Goal: Task Accomplishment & Management: Manage account settings

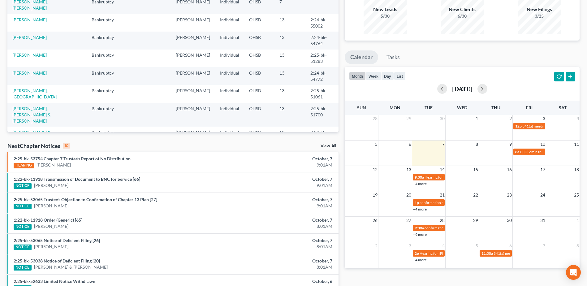
scroll to position [62, 0]
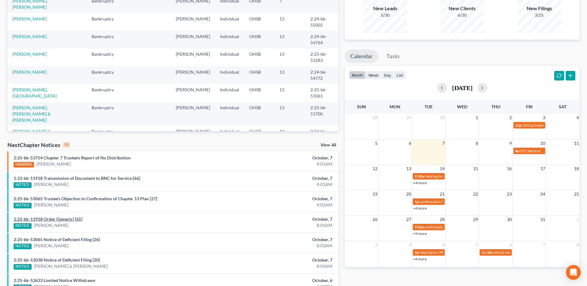
click at [72, 220] on link "1:22-bk-11918 Order (Generic) [65]" at bounding box center [48, 218] width 69 height 5
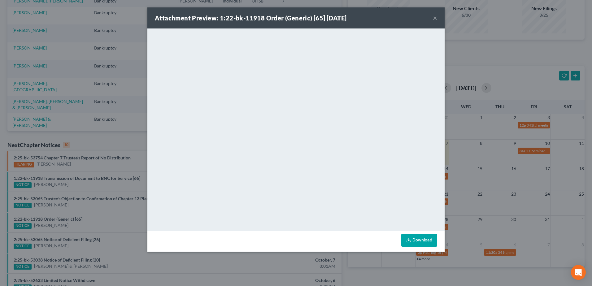
click at [434, 19] on button "×" at bounding box center [435, 17] width 4 height 7
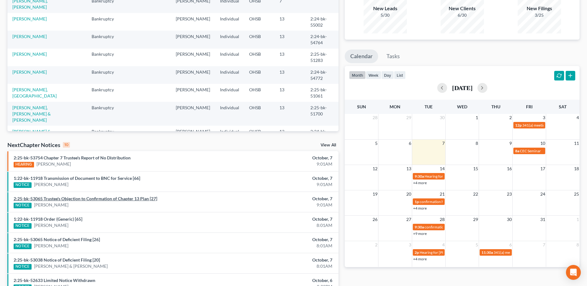
click at [91, 199] on link "2:25-bk-53065 Trustee's Objection to Confirmation of Chapter 13 Plan [27]" at bounding box center [86, 198] width 144 height 5
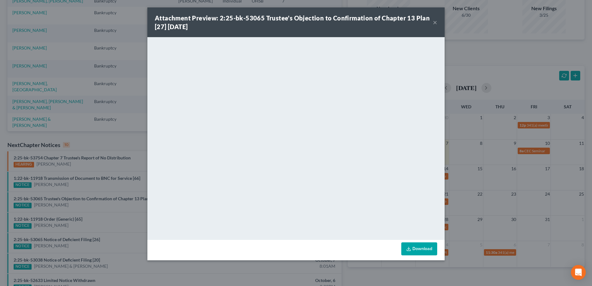
click at [435, 22] on button "×" at bounding box center [435, 22] width 4 height 7
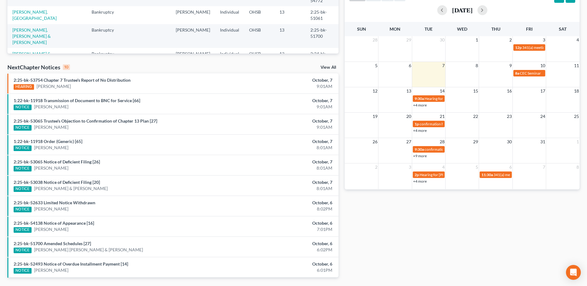
scroll to position [155, 0]
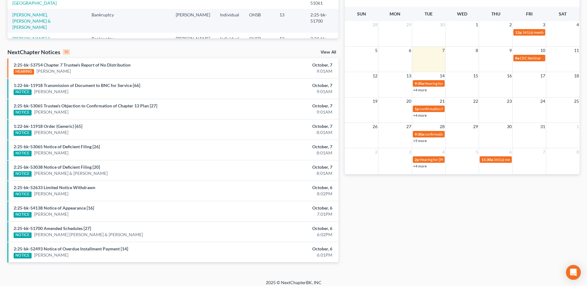
click at [325, 53] on link "View All" at bounding box center [328, 52] width 15 height 4
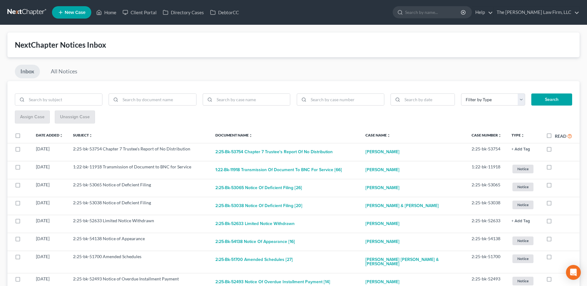
click at [555, 136] on label "Read" at bounding box center [563, 136] width 17 height 7
click at [558, 136] on input "Read" at bounding box center [560, 135] width 4 height 4
checkbox input "true"
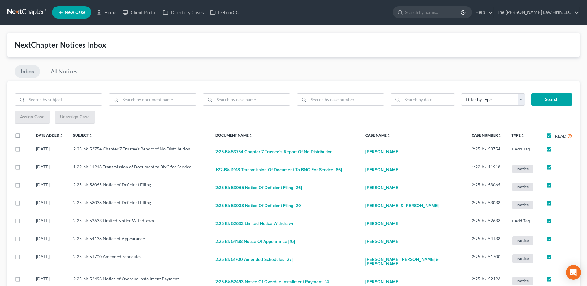
checkbox input "true"
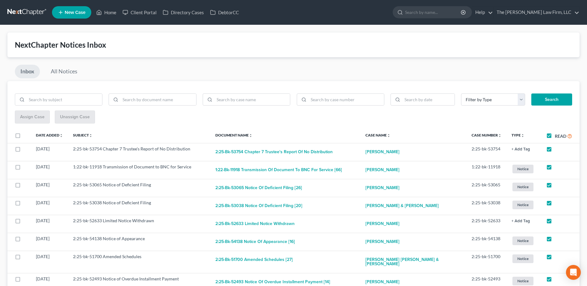
checkbox input "true"
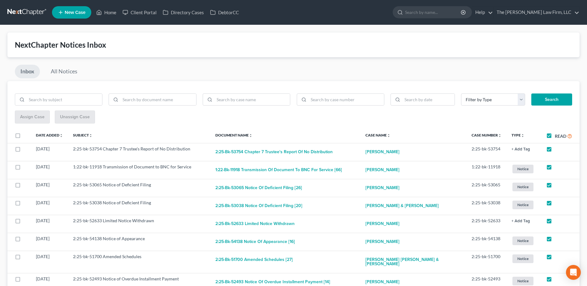
checkbox input "true"
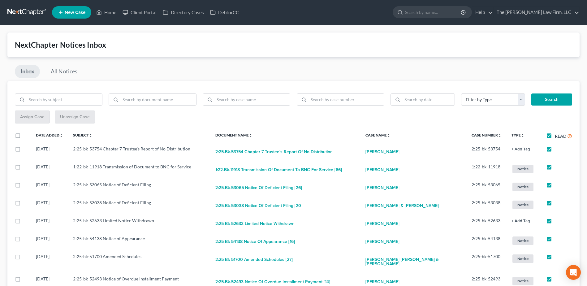
checkbox input "true"
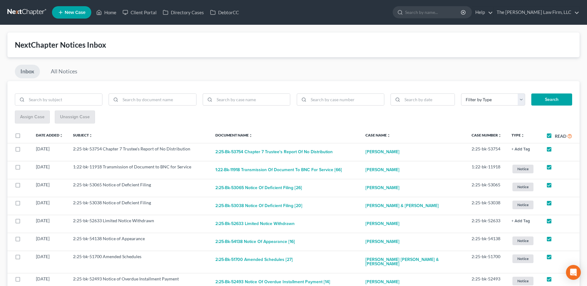
checkbox input "true"
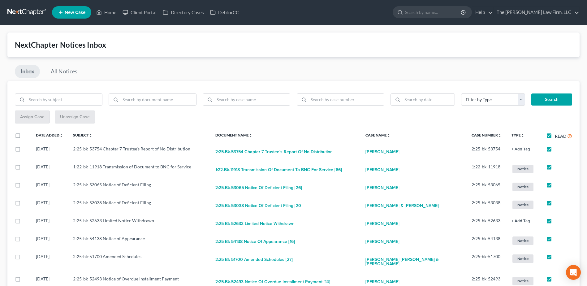
checkbox input "true"
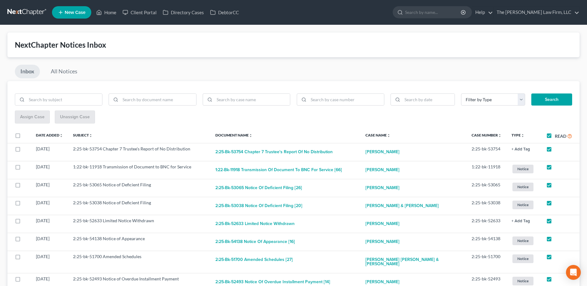
checkbox input "true"
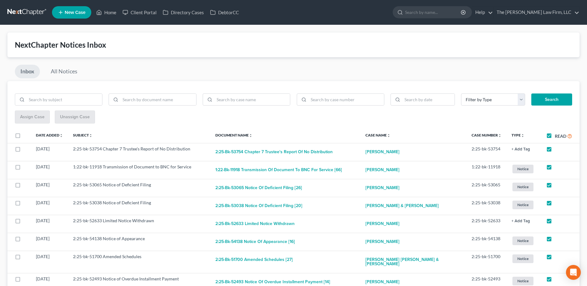
checkbox input "true"
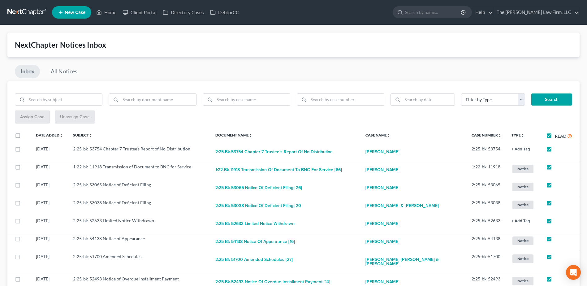
checkbox input "true"
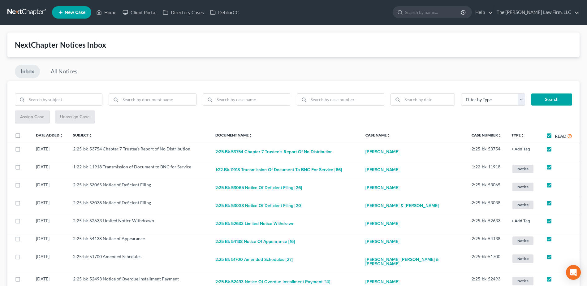
checkbox input "true"
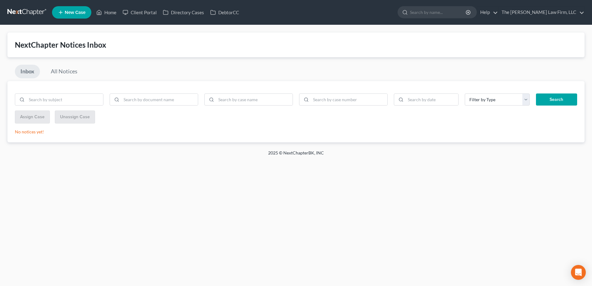
click at [16, 15] on link at bounding box center [27, 12] width 40 height 11
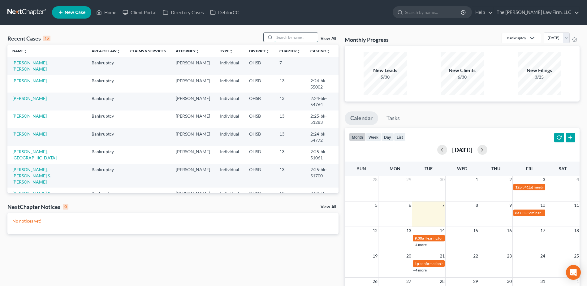
click at [297, 40] on input "search" at bounding box center [296, 37] width 43 height 9
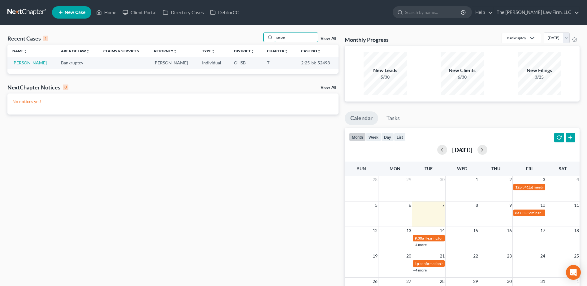
type input "seipe"
click at [33, 63] on link "[PERSON_NAME]" at bounding box center [29, 62] width 34 height 5
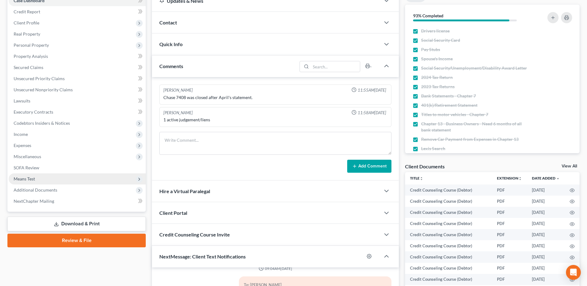
scroll to position [66, 0]
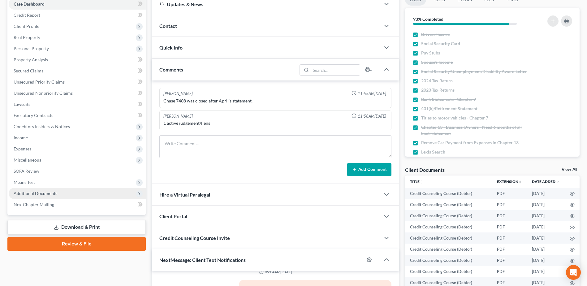
click at [42, 196] on span "Additional Documents" at bounding box center [36, 193] width 44 height 5
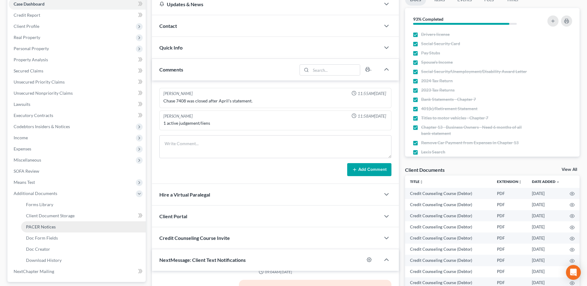
click at [59, 229] on link "PACER Notices" at bounding box center [83, 226] width 125 height 11
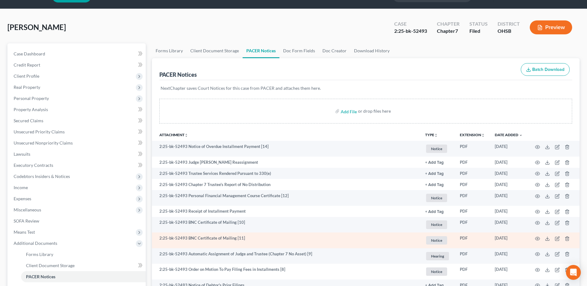
scroll to position [31, 0]
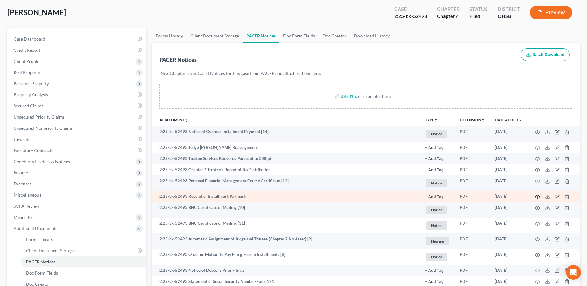
click at [538, 198] on icon "button" at bounding box center [538, 196] width 5 height 3
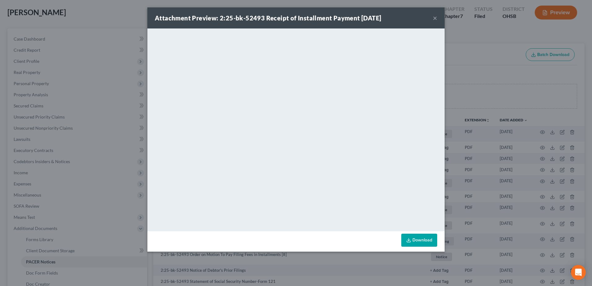
click at [435, 19] on button "×" at bounding box center [435, 17] width 4 height 7
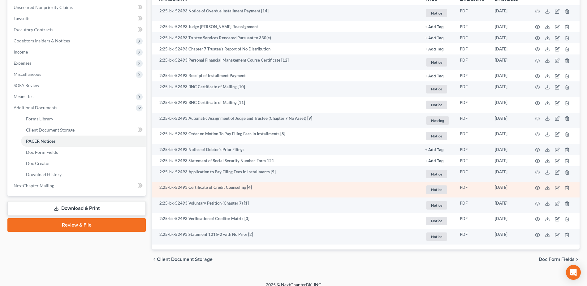
scroll to position [159, 0]
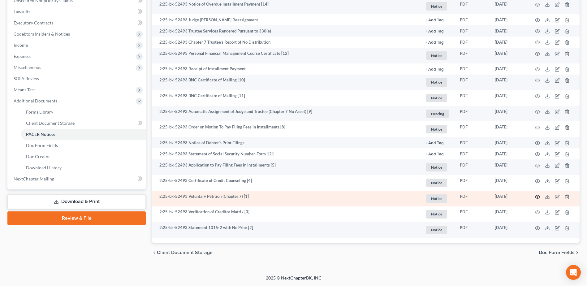
click at [538, 195] on icon "button" at bounding box center [538, 196] width 5 height 3
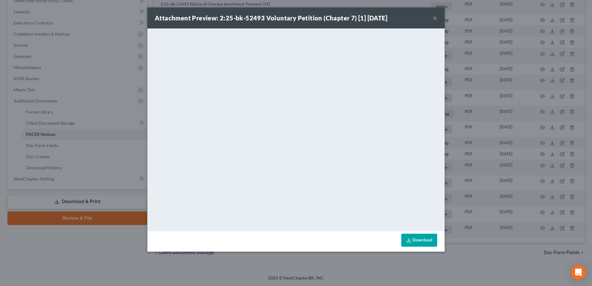
click at [436, 19] on button "×" at bounding box center [435, 17] width 4 height 7
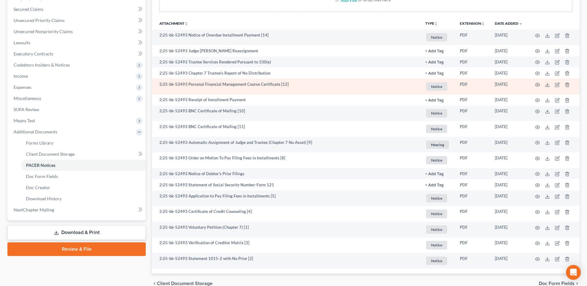
scroll to position [97, 0]
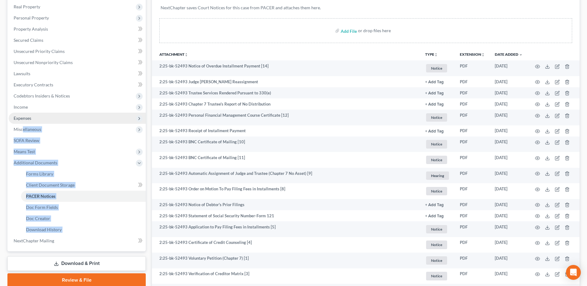
click at [0, 238] on html "Home New Case Client Portal Directory Cases DebtorCC The [PERSON_NAME] Law Firm…" at bounding box center [293, 125] width 587 height 445
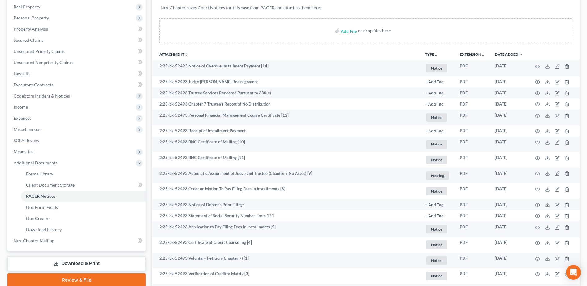
click at [173, 10] on p "NextChapter saves Court Notices for this case from PACER and attaches them here." at bounding box center [366, 8] width 411 height 6
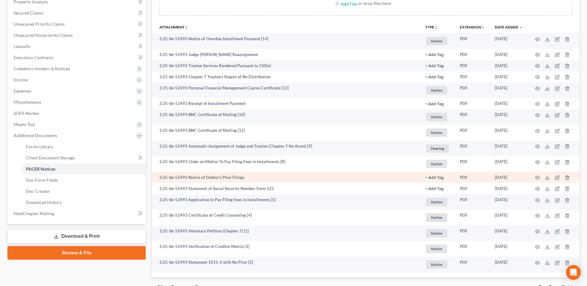
scroll to position [0, 0]
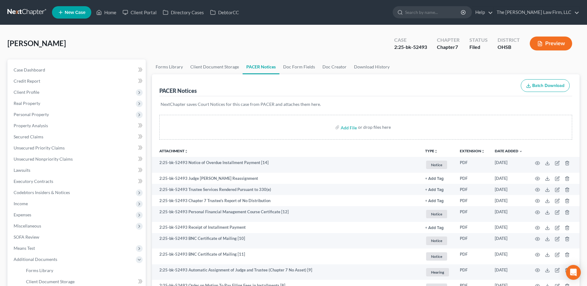
click at [35, 10] on link at bounding box center [27, 12] width 40 height 11
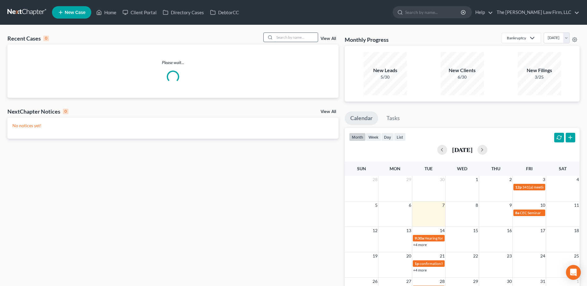
click at [291, 37] on input "search" at bounding box center [296, 37] width 43 height 9
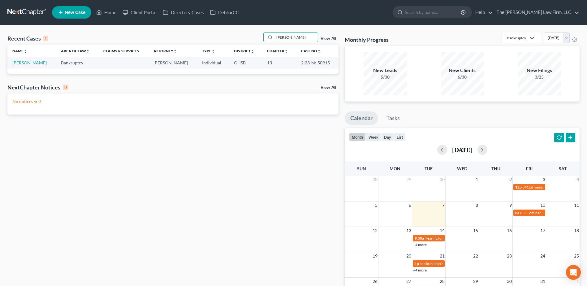
type input "[PERSON_NAME]"
click at [26, 63] on link "[PERSON_NAME]" at bounding box center [29, 62] width 34 height 5
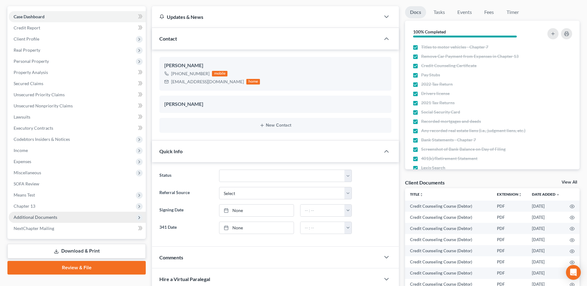
scroll to position [62, 0]
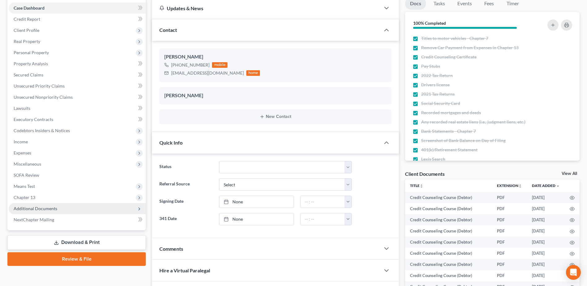
click at [29, 210] on span "Additional Documents" at bounding box center [36, 208] width 44 height 5
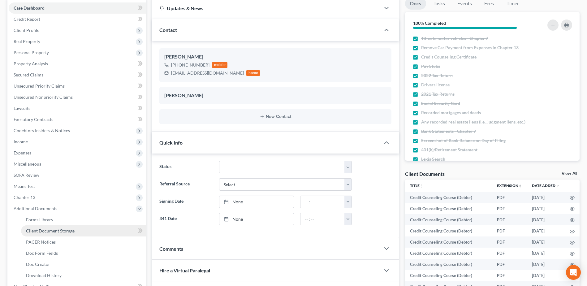
click at [39, 232] on span "Client Document Storage" at bounding box center [50, 230] width 49 height 5
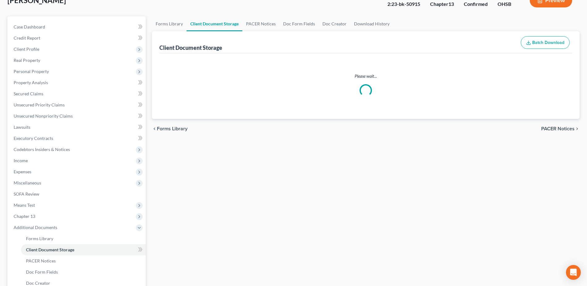
select select "7"
select select "53"
select select "61"
select select "7"
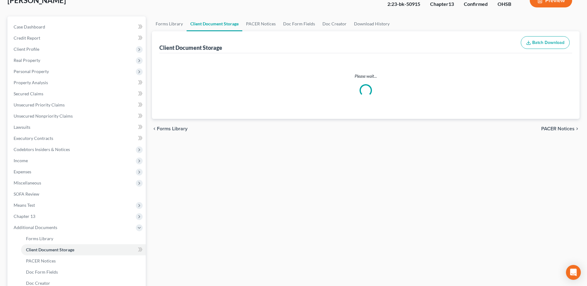
select select "7"
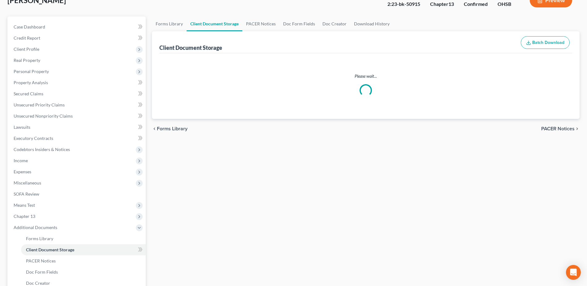
select select "7"
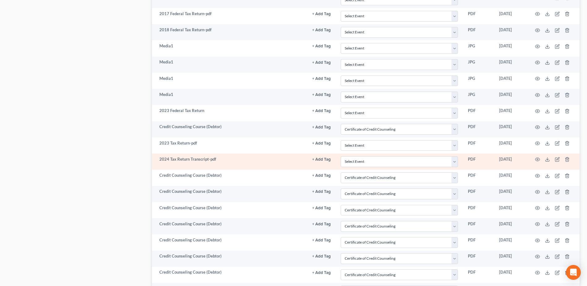
scroll to position [481, 0]
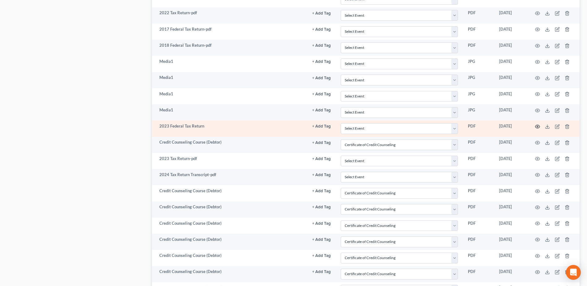
click at [538, 126] on circle "button" at bounding box center [537, 126] width 1 height 1
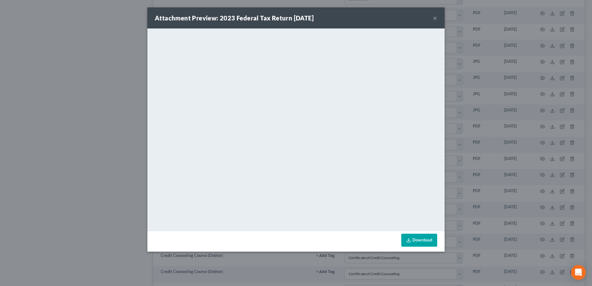
click at [436, 17] on button "×" at bounding box center [435, 17] width 4 height 7
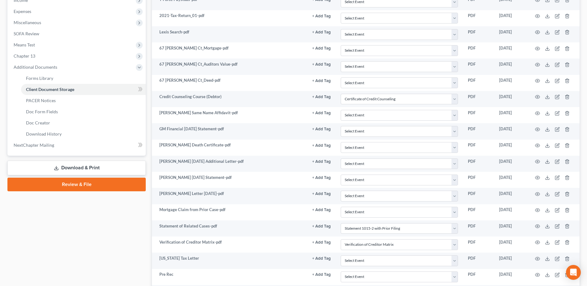
scroll to position [202, 0]
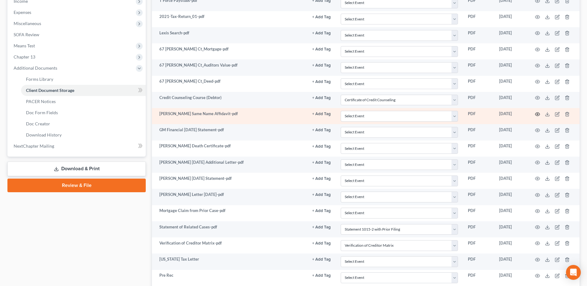
click at [539, 114] on icon "button" at bounding box center [537, 114] width 5 height 5
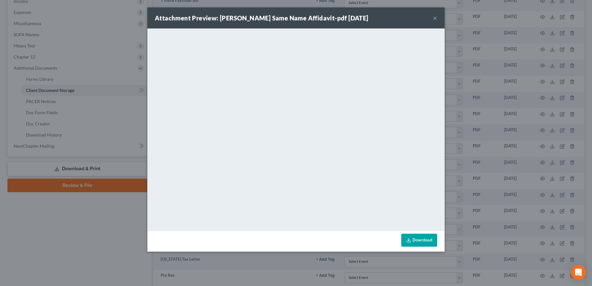
click at [434, 18] on button "×" at bounding box center [435, 17] width 4 height 7
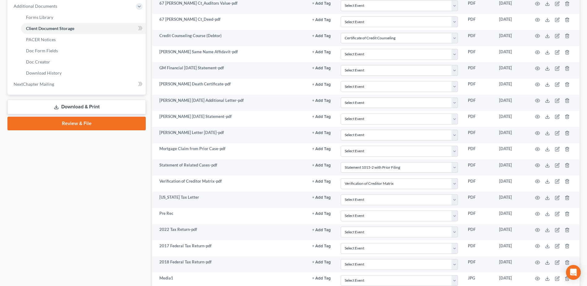
scroll to position [110, 0]
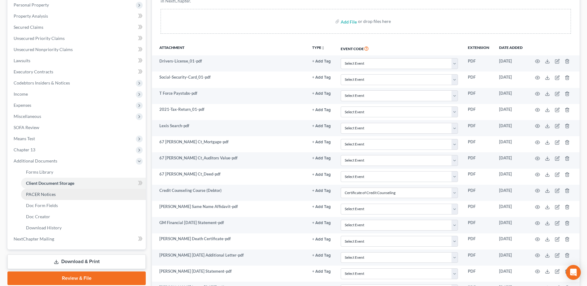
click at [54, 194] on span "PACER Notices" at bounding box center [41, 194] width 30 height 5
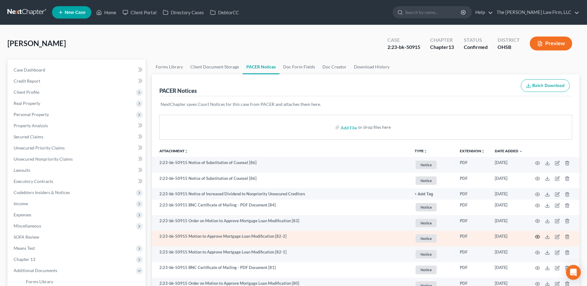
click at [538, 236] on circle "button" at bounding box center [537, 236] width 1 height 1
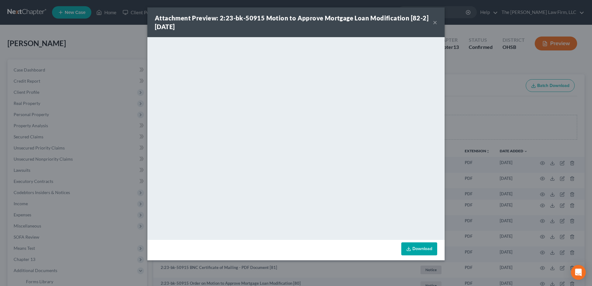
click at [435, 23] on button "×" at bounding box center [435, 22] width 4 height 7
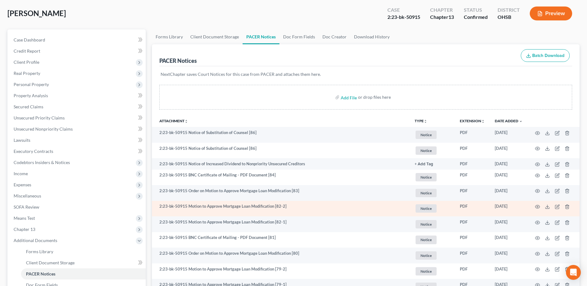
scroll to position [31, 0]
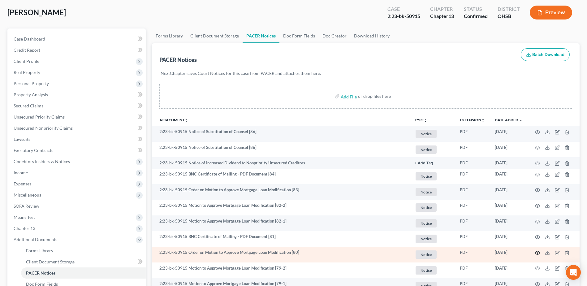
click at [539, 254] on icon "button" at bounding box center [537, 252] width 5 height 5
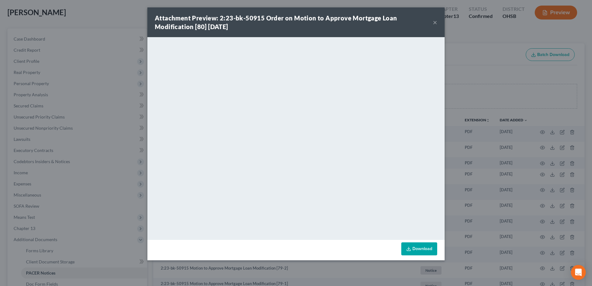
click at [436, 21] on button "×" at bounding box center [435, 22] width 4 height 7
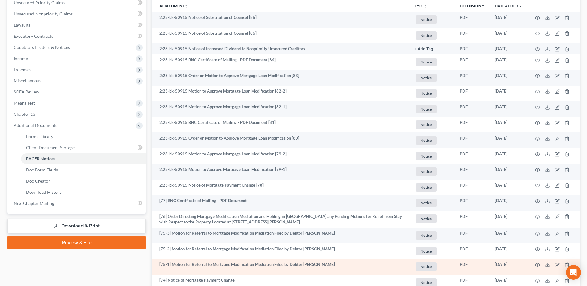
scroll to position [0, 0]
